Goal: Task Accomplishment & Management: Manage account settings

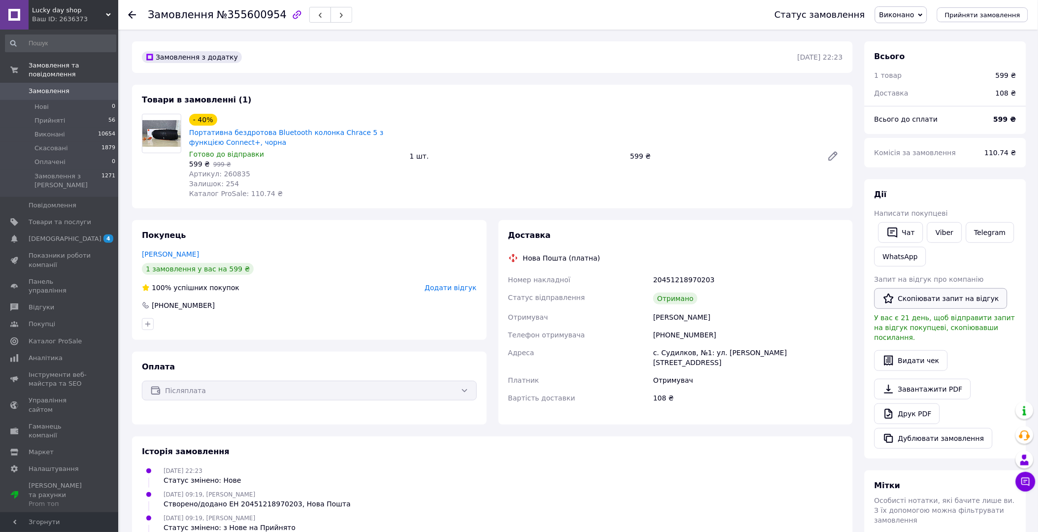
click at [912, 291] on button "Скопіювати запит на відгук" at bounding box center [941, 298] width 133 height 21
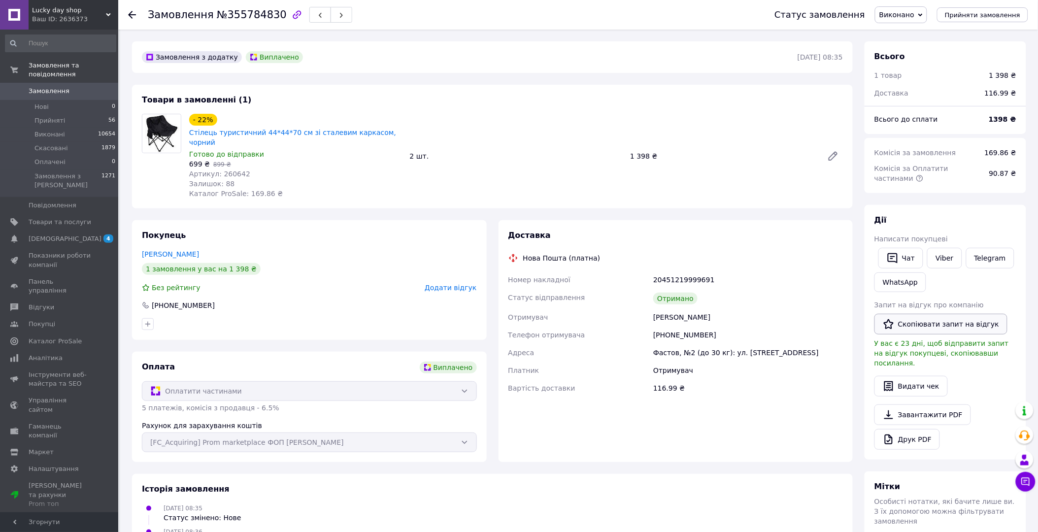
click at [899, 317] on button "Скопіювати запит на відгук" at bounding box center [941, 324] width 133 height 21
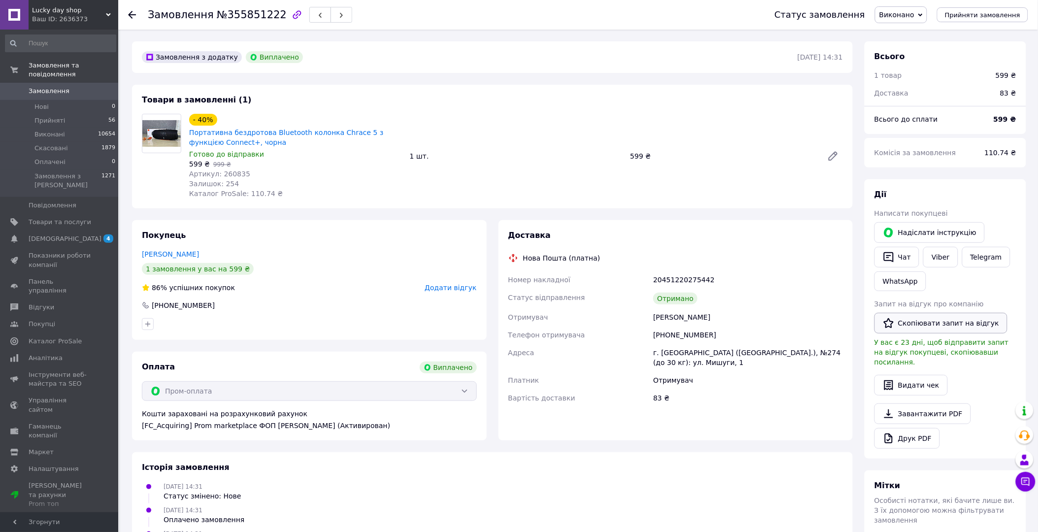
click at [913, 322] on button "Скопіювати запит на відгук" at bounding box center [941, 323] width 133 height 21
